Goal: Task Accomplishment & Management: Use online tool/utility

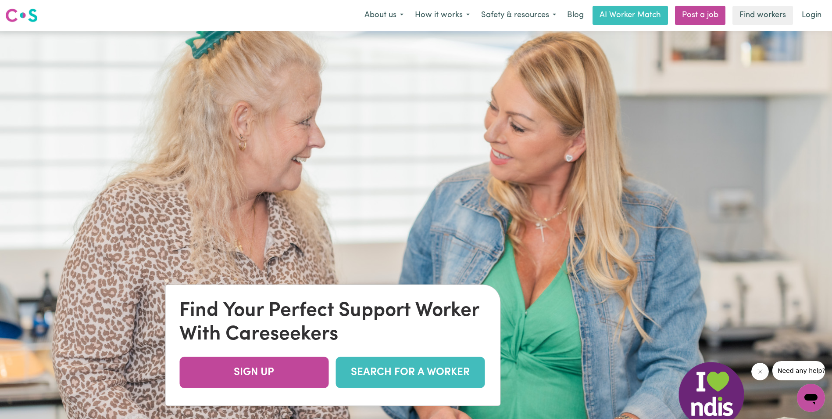
click at [384, 367] on link "SEARCH FOR A WORKER" at bounding box center [410, 371] width 149 height 31
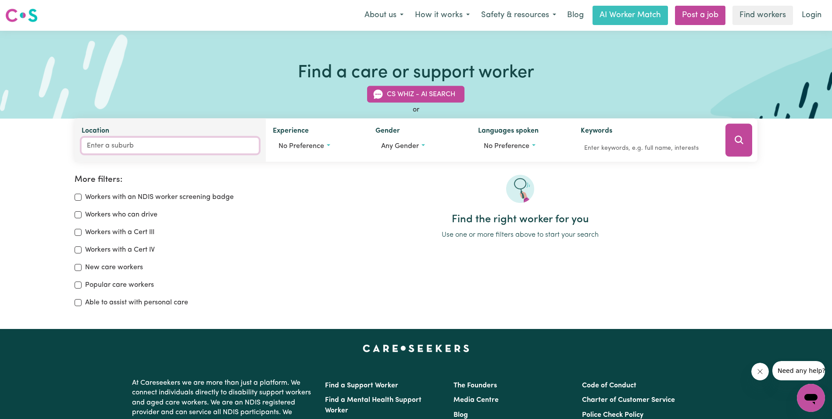
click at [115, 146] on input "Location" at bounding box center [170, 146] width 177 height 16
type input "carrum"
type input "carrum, [GEOGRAPHIC_DATA], 3197"
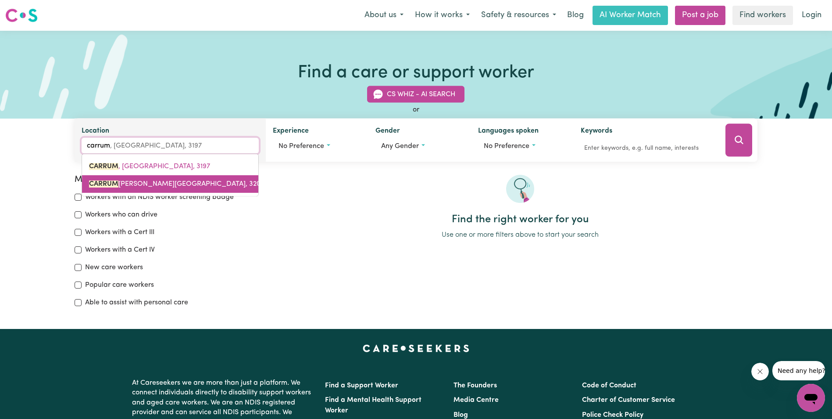
click at [146, 180] on span "[GEOGRAPHIC_DATA][PERSON_NAME]" at bounding box center [176, 183] width 174 height 7
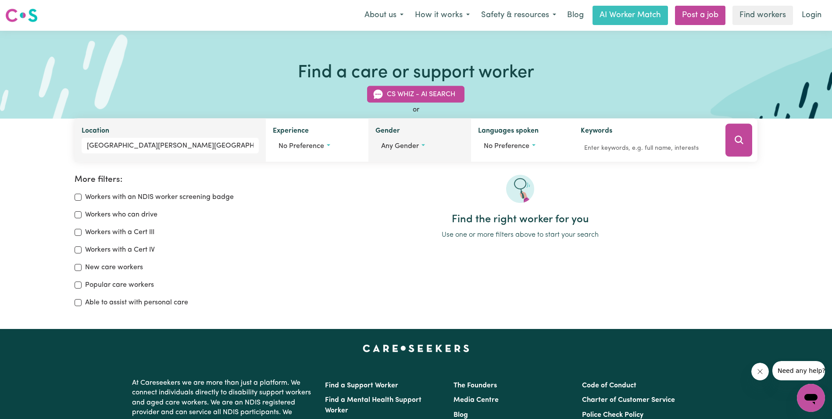
click at [410, 144] on span "Any gender" at bounding box center [400, 146] width 38 height 7
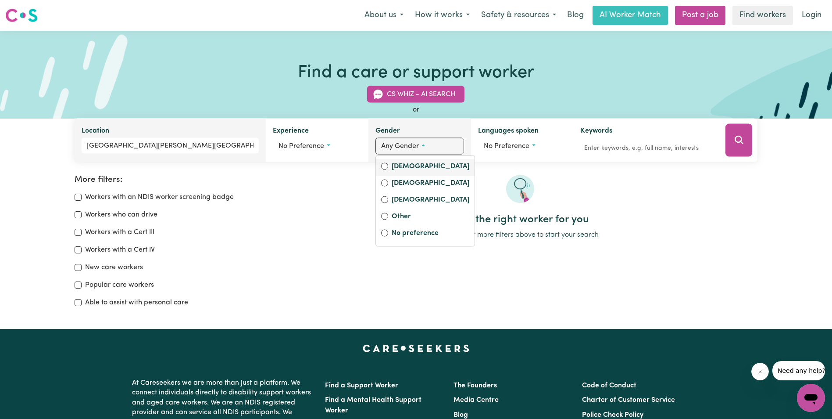
click at [400, 165] on label "[DEMOGRAPHIC_DATA]" at bounding box center [431, 167] width 78 height 12
click at [388, 165] on input "[DEMOGRAPHIC_DATA]" at bounding box center [384, 166] width 7 height 7
radio input "true"
click at [740, 144] on icon "Search" at bounding box center [739, 140] width 11 height 11
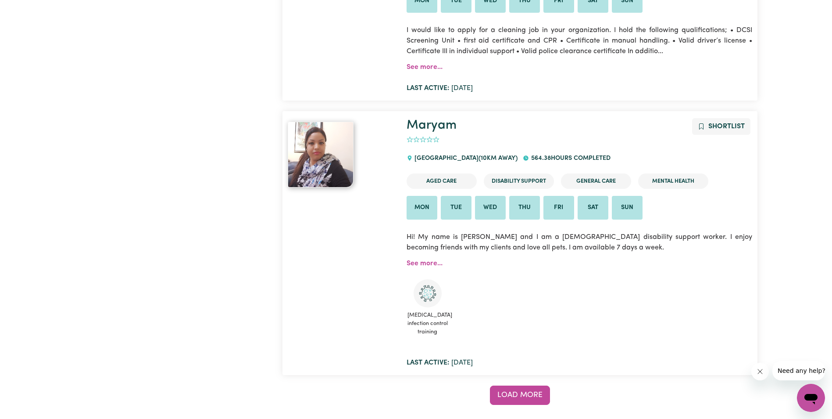
scroll to position [6948, 0]
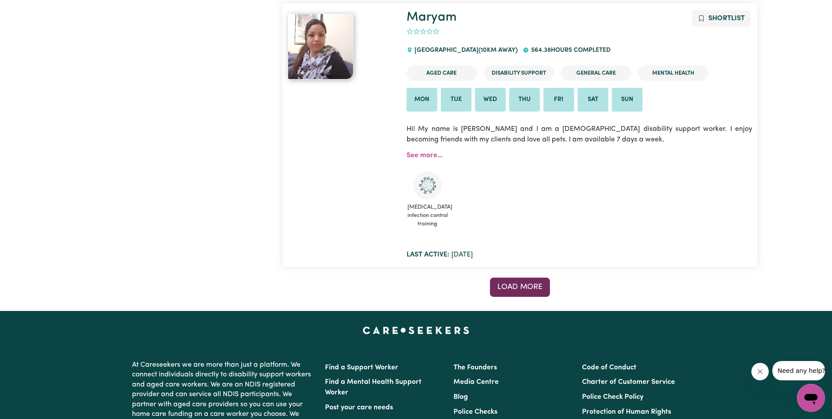
click at [506, 280] on button "Load more" at bounding box center [520, 286] width 60 height 19
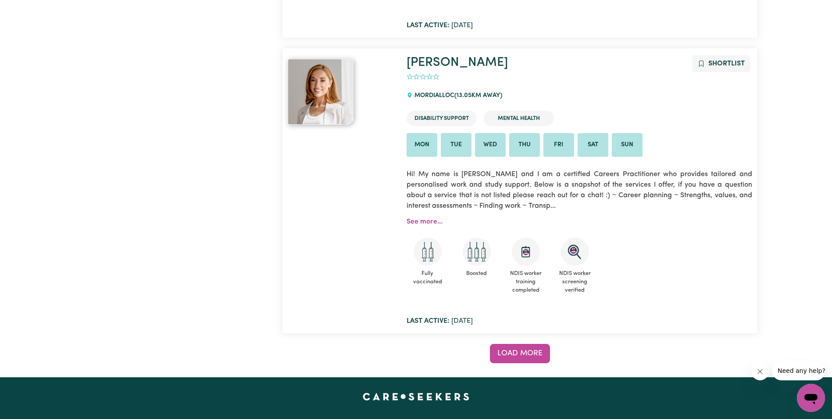
scroll to position [14233, 0]
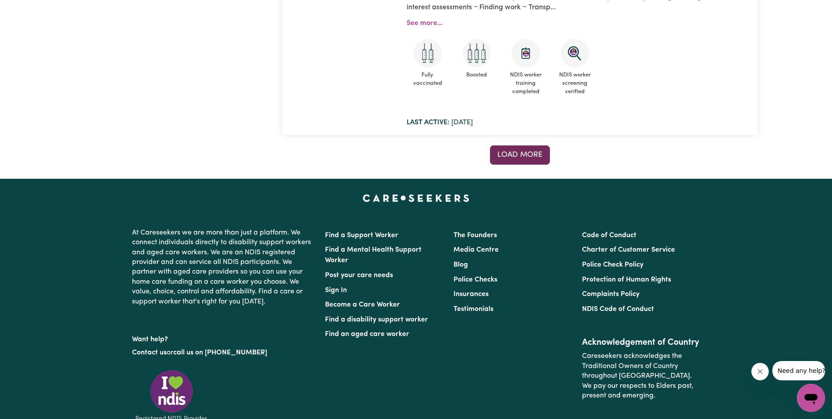
click at [521, 151] on span "Load more" at bounding box center [520, 154] width 45 height 7
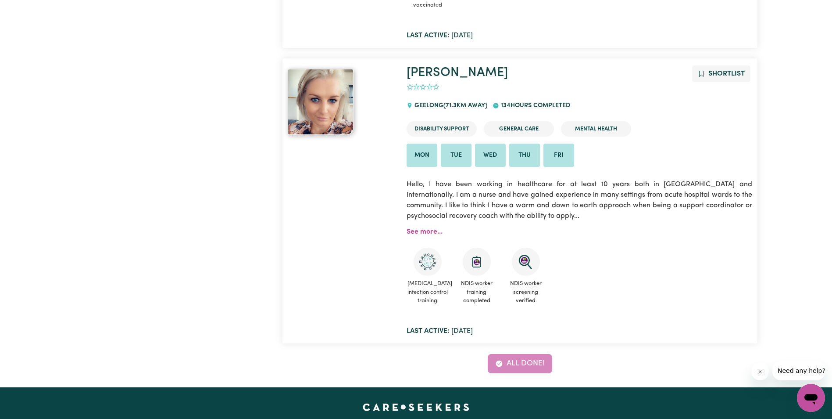
scroll to position [17129, 0]
